Goal: Task Accomplishment & Management: Use online tool/utility

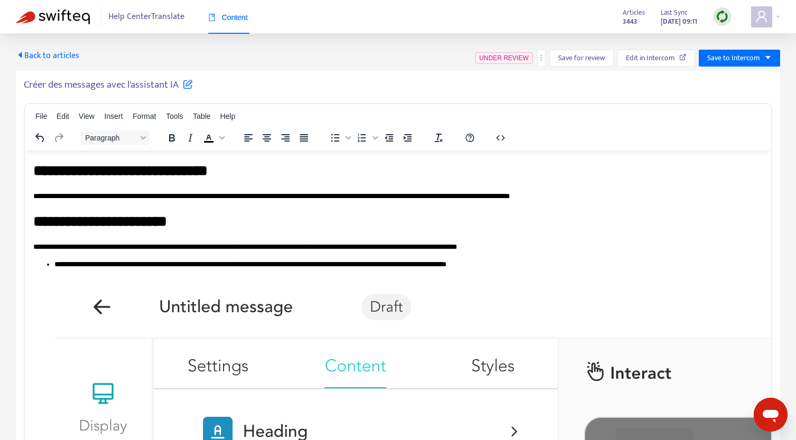
click at [30, 50] on span "Back to articles" at bounding box center [47, 56] width 63 height 14
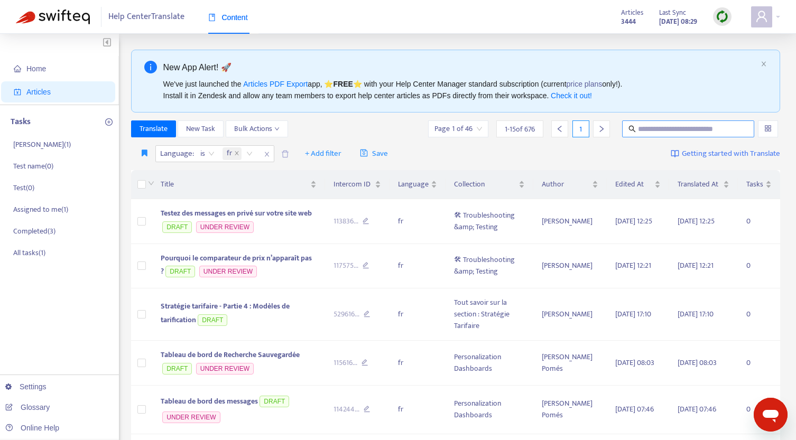
click at [697, 132] on input "text" at bounding box center [688, 129] width 101 height 12
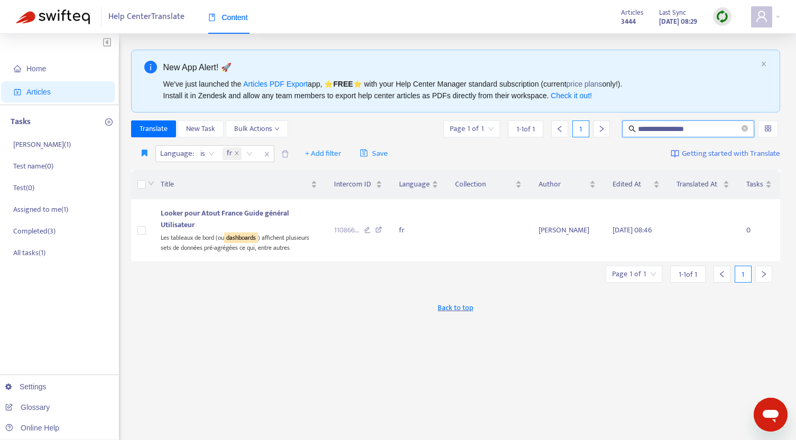
drag, startPoint x: 669, startPoint y: 130, endPoint x: 599, endPoint y: 119, distance: 70.5
click at [599, 119] on div "**********" at bounding box center [455, 359] width 649 height 618
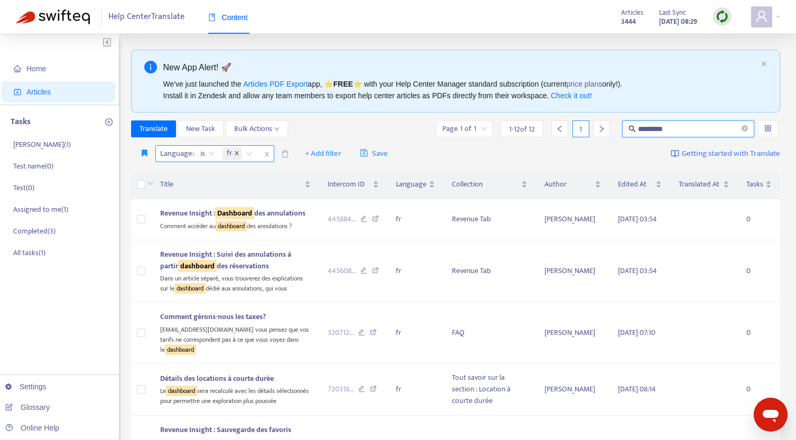
click at [237, 152] on icon "close" at bounding box center [237, 154] width 4 height 4
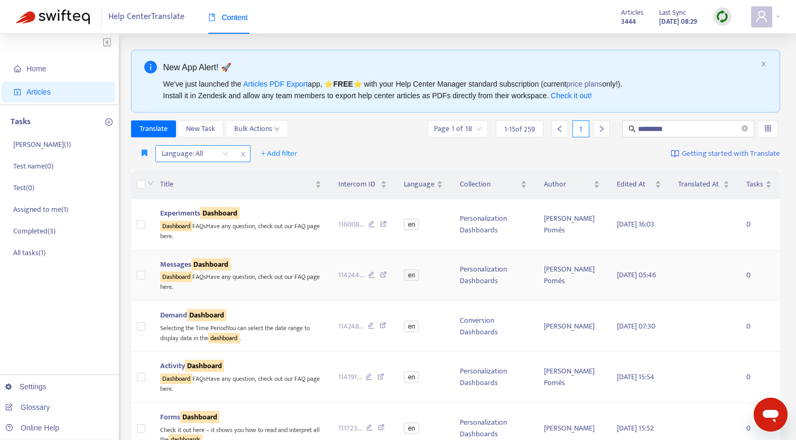
click at [299, 259] on div "Messages Dashboard" at bounding box center [240, 265] width 161 height 12
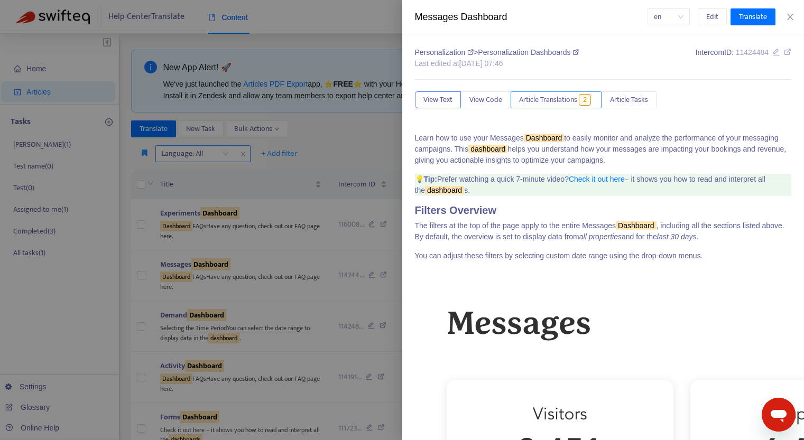
click at [580, 99] on button "Article Translations 2" at bounding box center [555, 99] width 91 height 17
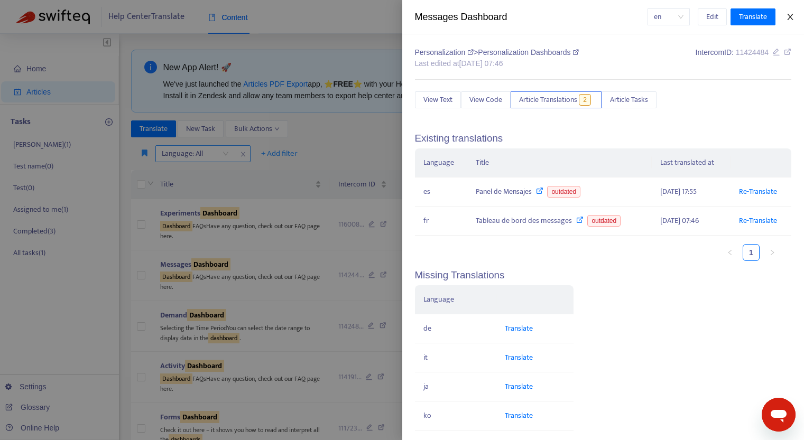
click at [793, 17] on icon "close" at bounding box center [790, 17] width 8 height 8
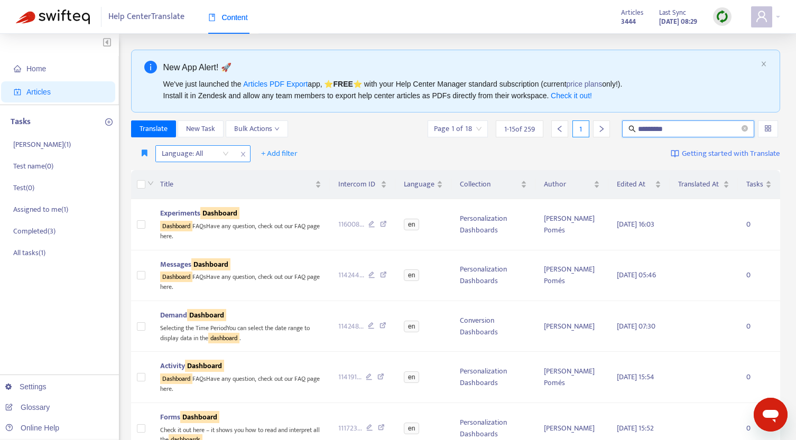
click at [698, 128] on input "*********" at bounding box center [688, 129] width 101 height 12
type input "**********"
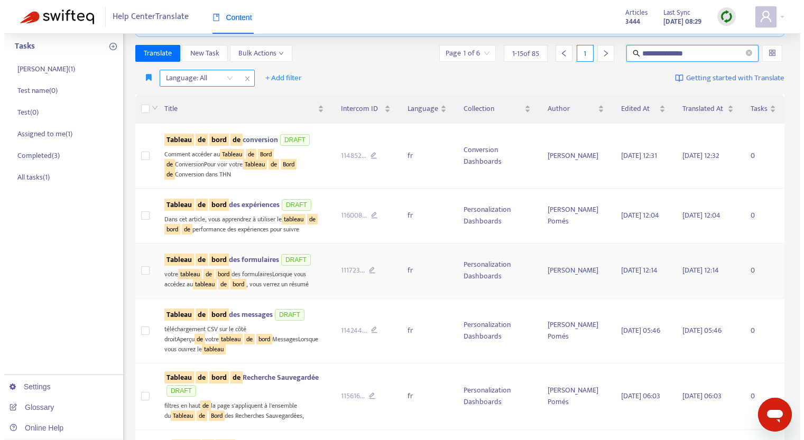
scroll to position [82, 0]
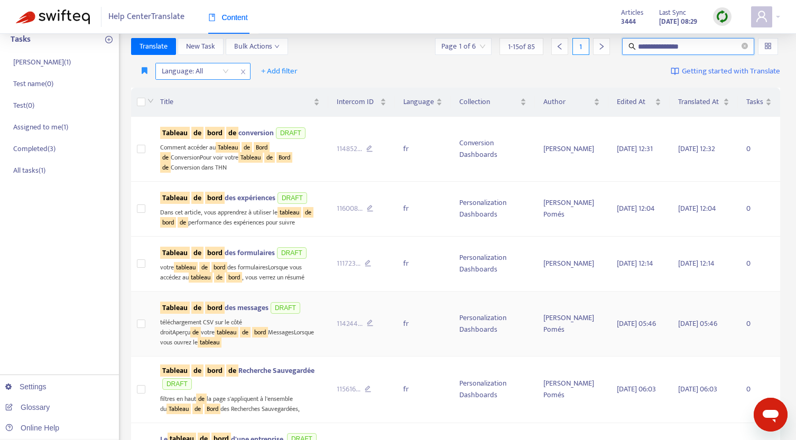
click at [328, 304] on td "Tableau de bord des messages DRAFT téléchargement CSV sur le côté droitAperçu d…" at bounding box center [240, 324] width 176 height 65
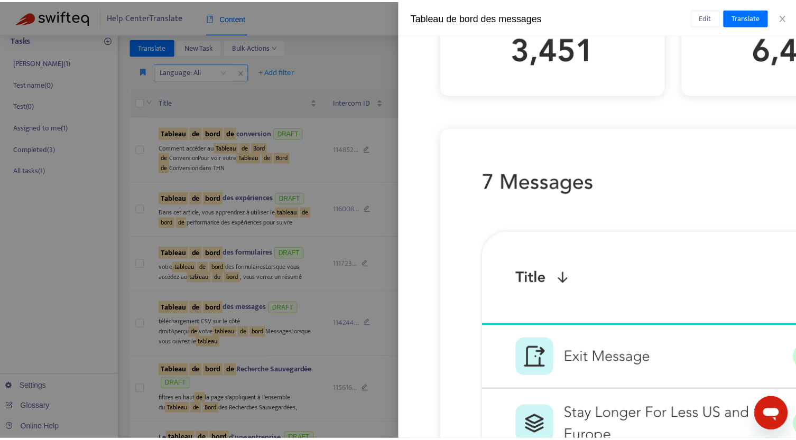
scroll to position [1127, 0]
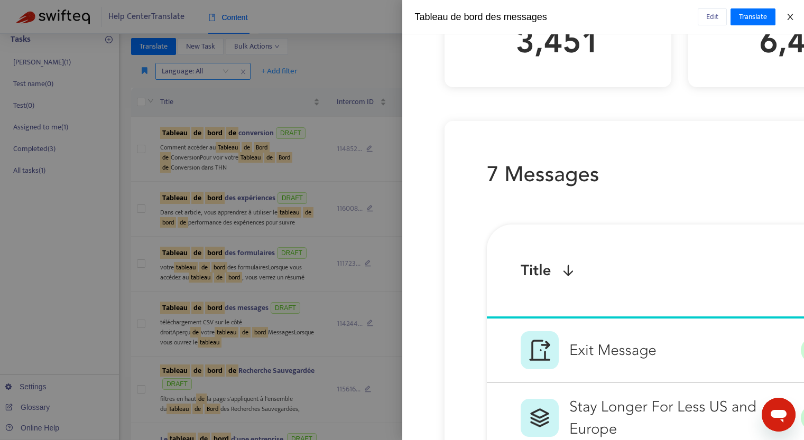
click at [792, 19] on icon "close" at bounding box center [790, 17] width 8 height 8
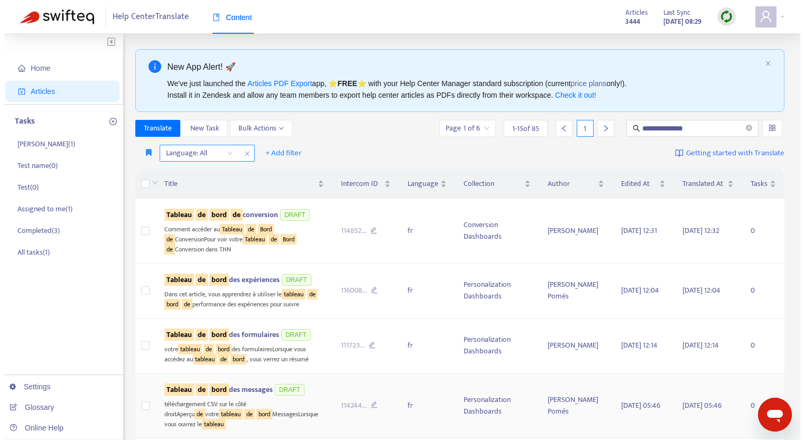
scroll to position [0, 0]
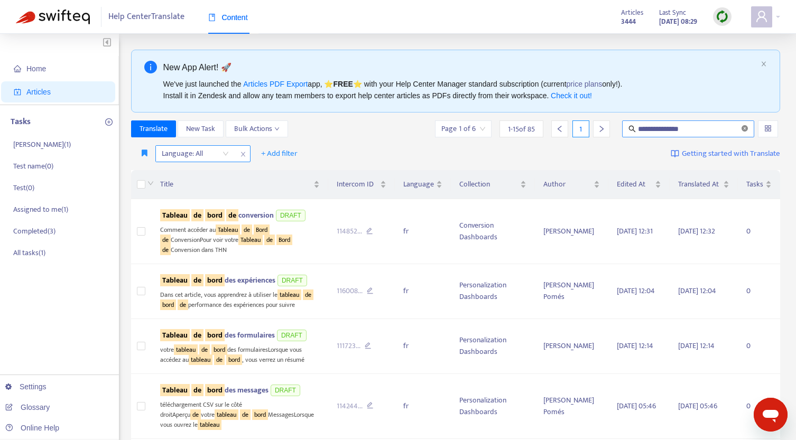
click at [746, 128] on icon "close-circle" at bounding box center [744, 128] width 6 height 6
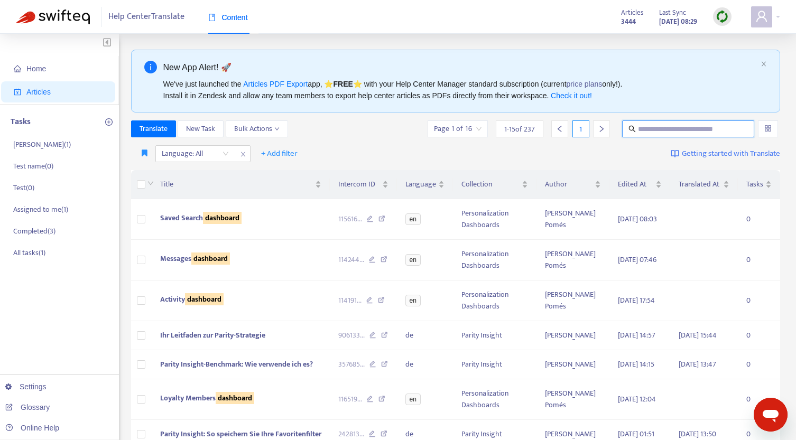
click at [240, 155] on icon "close" at bounding box center [243, 154] width 6 height 6
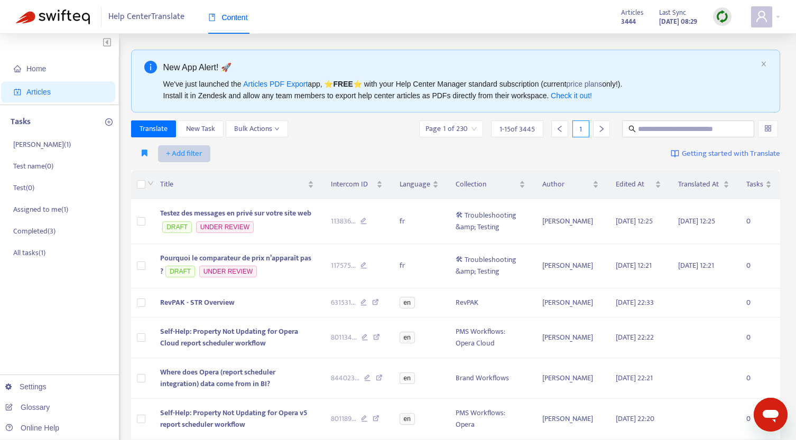
click at [194, 153] on span "+ Add filter" at bounding box center [184, 153] width 36 height 13
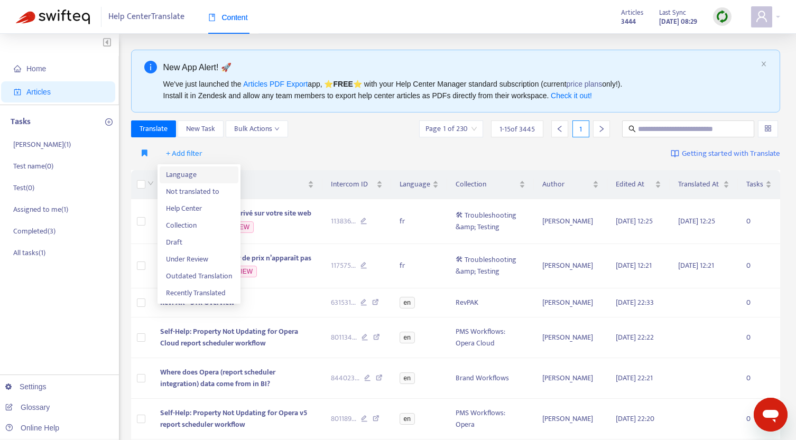
click at [186, 173] on span "Language" at bounding box center [199, 175] width 66 height 12
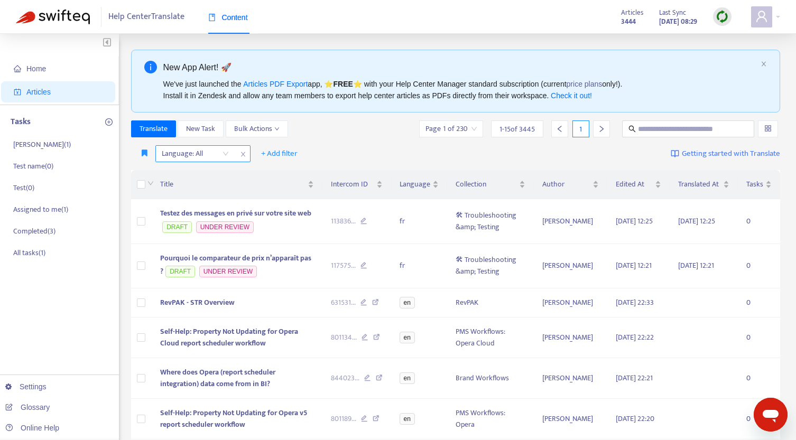
click at [173, 156] on div at bounding box center [190, 153] width 64 height 13
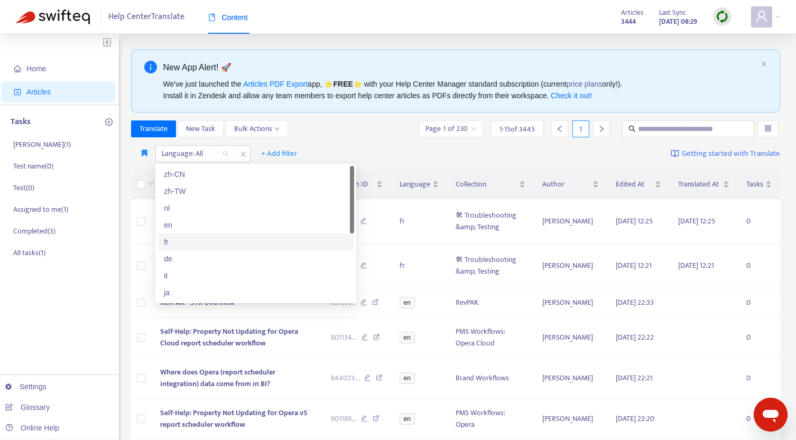
click at [184, 245] on div "fr" at bounding box center [256, 242] width 184 height 12
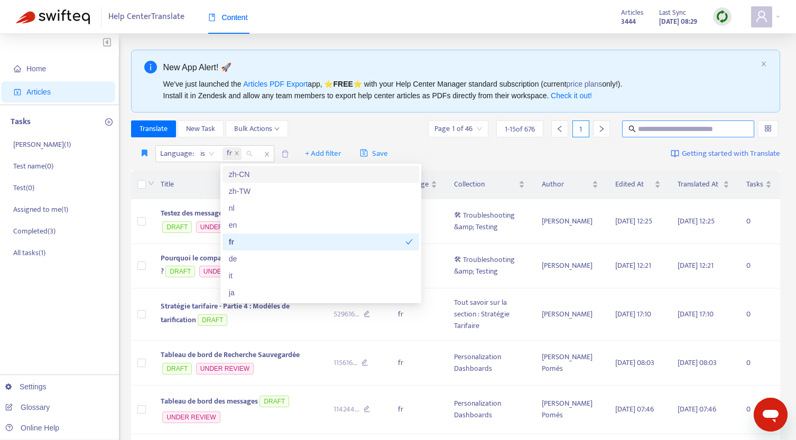
drag, startPoint x: 701, startPoint y: 136, endPoint x: 700, endPoint y: 129, distance: 7.6
click at [701, 135] on span at bounding box center [688, 128] width 132 height 17
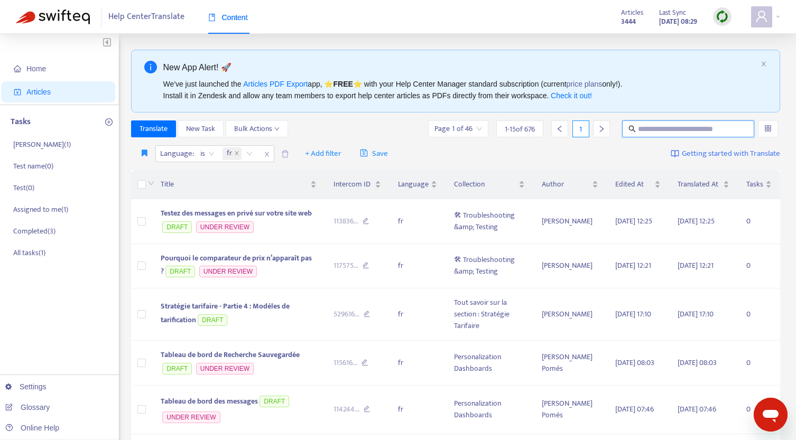
click at [700, 128] on input "text" at bounding box center [688, 129] width 101 height 12
type input "******"
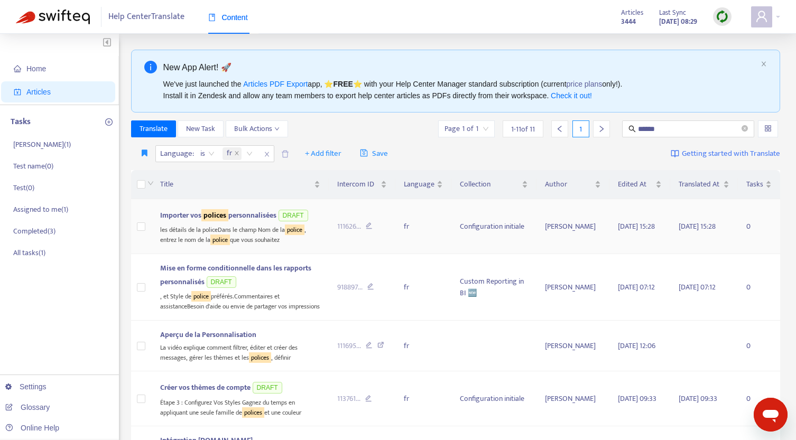
click at [383, 210] on td "111626 ..." at bounding box center [362, 226] width 67 height 55
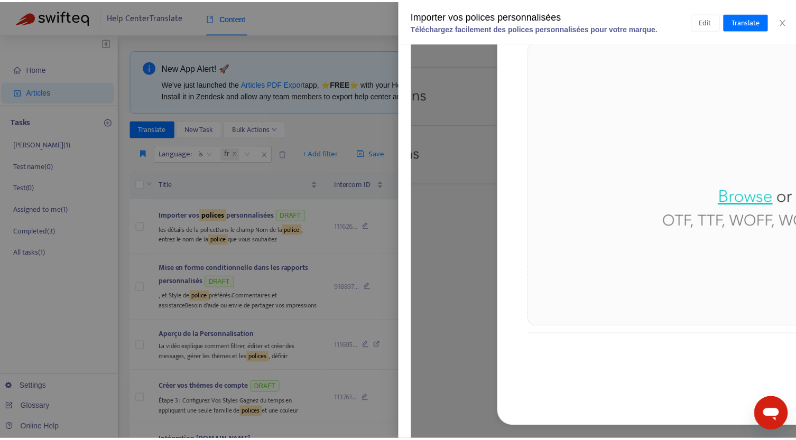
scroll to position [3578, 0]
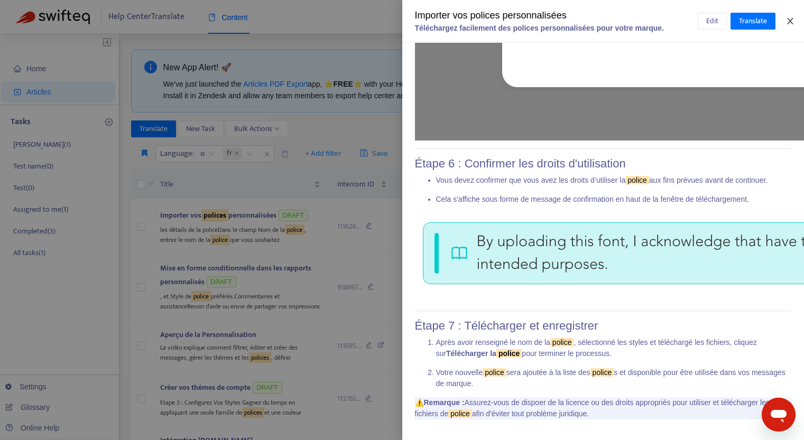
click at [791, 20] on icon "close" at bounding box center [790, 21] width 8 height 8
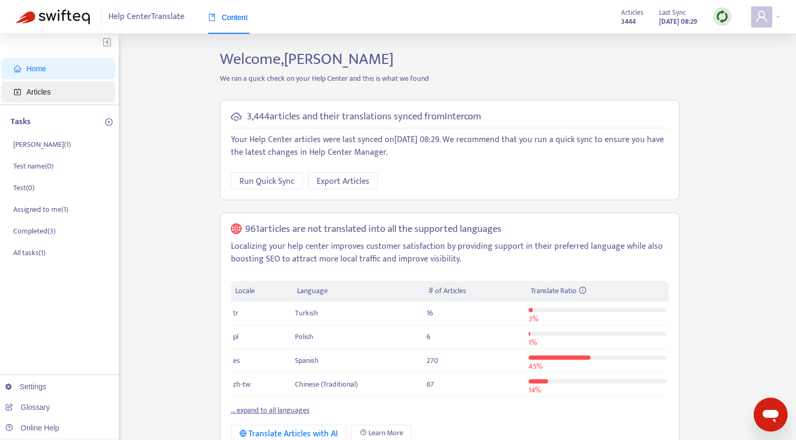
click at [58, 93] on span "Articles" at bounding box center [60, 91] width 93 height 21
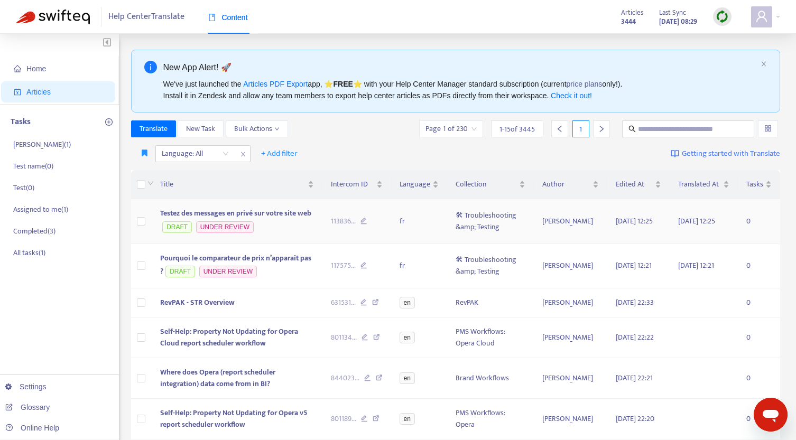
click at [304, 223] on td "Testez des messages en privé sur votre site web DRAFT UNDER REVIEW" at bounding box center [237, 221] width 171 height 45
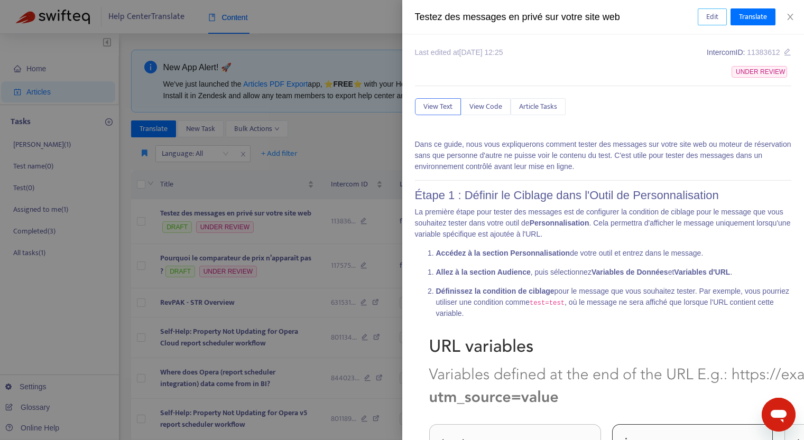
click at [706, 17] on span "Edit" at bounding box center [712, 17] width 12 height 12
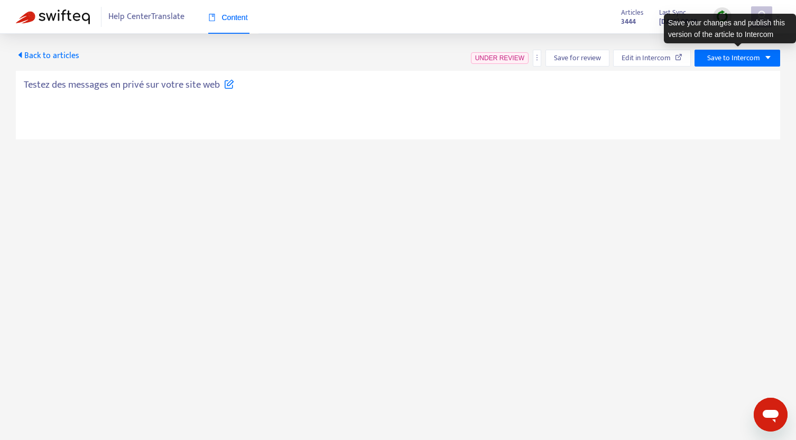
type textarea "**********"
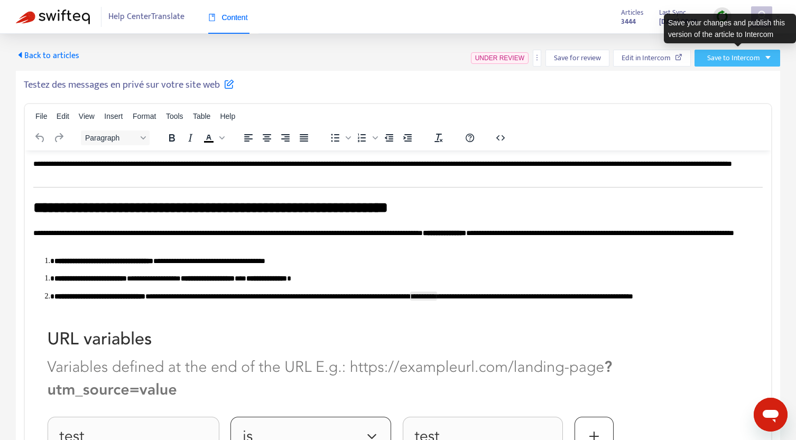
click at [766, 61] on icon "caret-down" at bounding box center [767, 57] width 7 height 7
